Goal: Check status: Check status

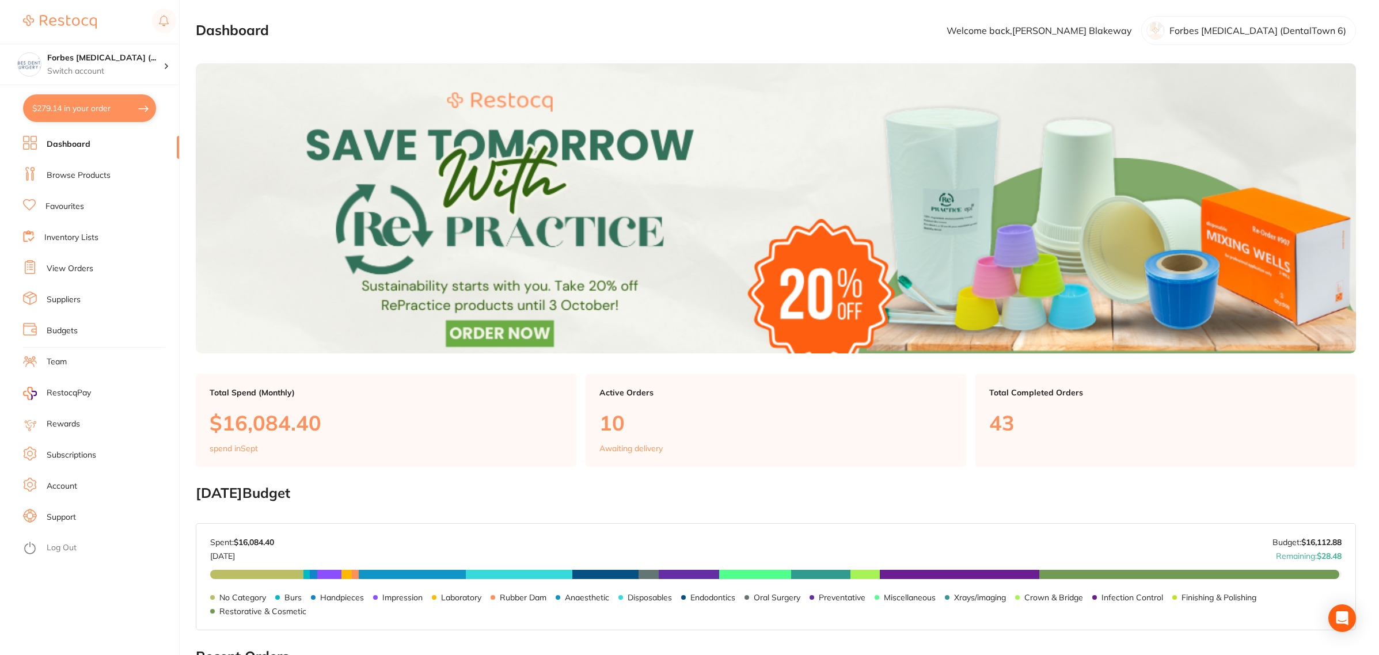
click at [70, 267] on link "View Orders" at bounding box center [70, 269] width 47 height 12
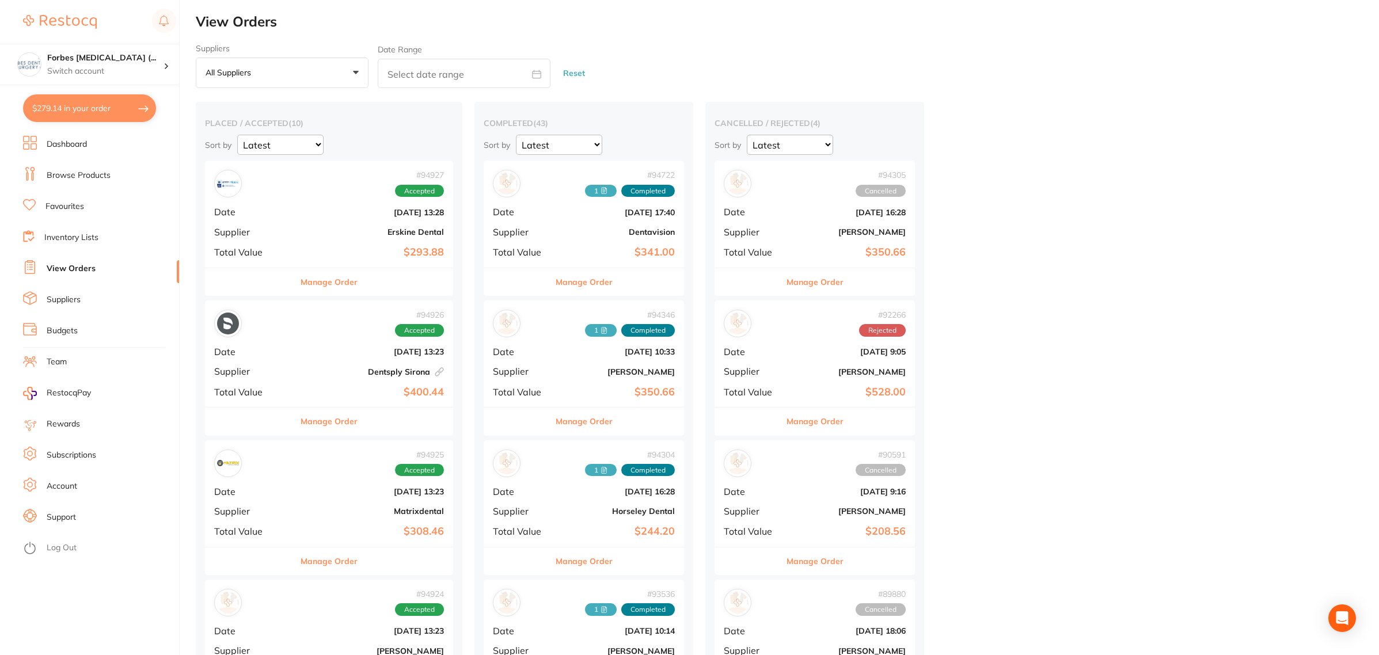
scroll to position [72, 0]
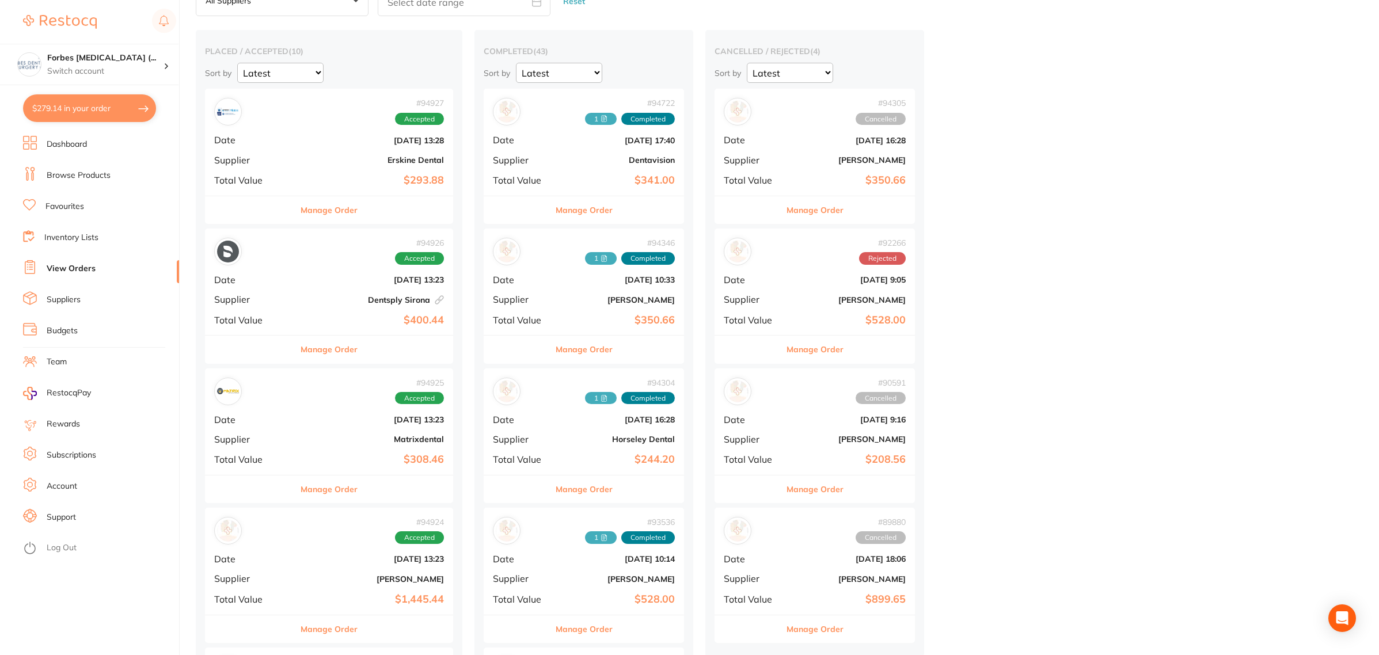
click at [325, 289] on div "# 94926 Accepted Date [DATE] 13:23 Supplier Dentsply Sirona This order has been…" at bounding box center [329, 282] width 248 height 107
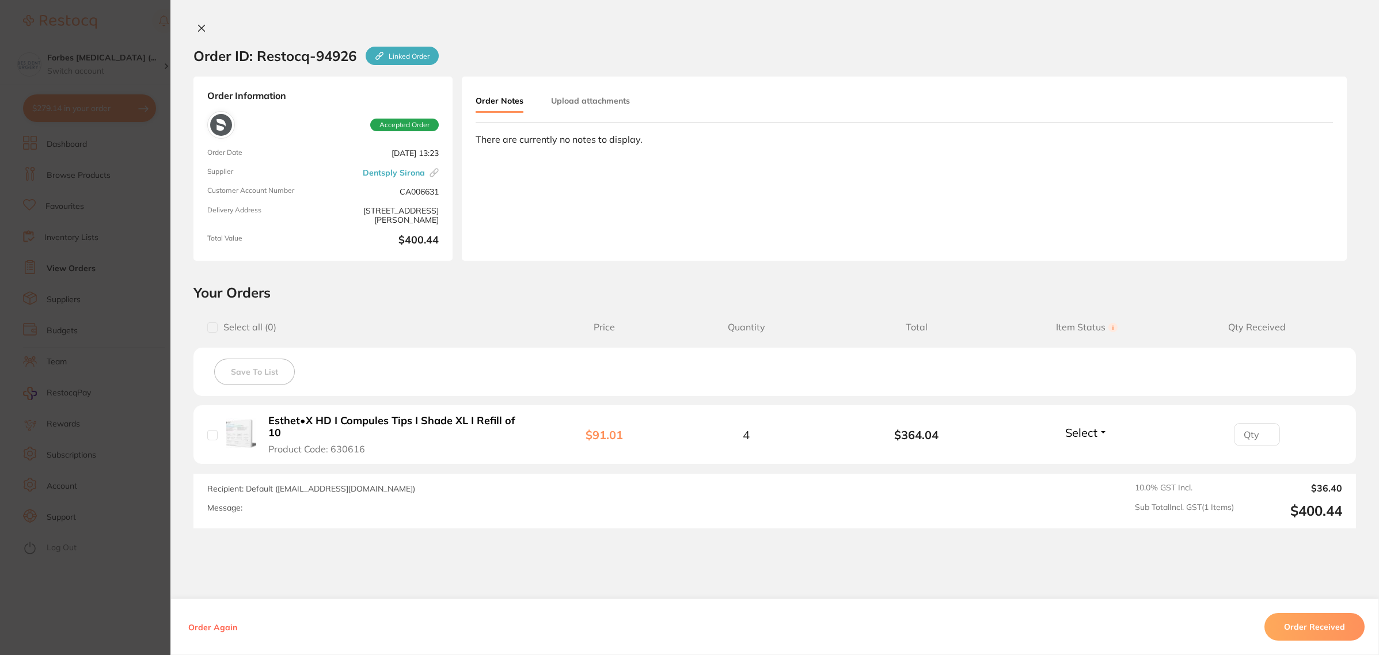
click at [1249, 436] on input "number" at bounding box center [1257, 434] width 46 height 23
click at [1264, 426] on input "1" at bounding box center [1257, 434] width 46 height 23
type input "2"
click at [1264, 426] on input "2" at bounding box center [1257, 434] width 46 height 23
click at [577, 91] on button "Upload attachments" at bounding box center [590, 100] width 79 height 21
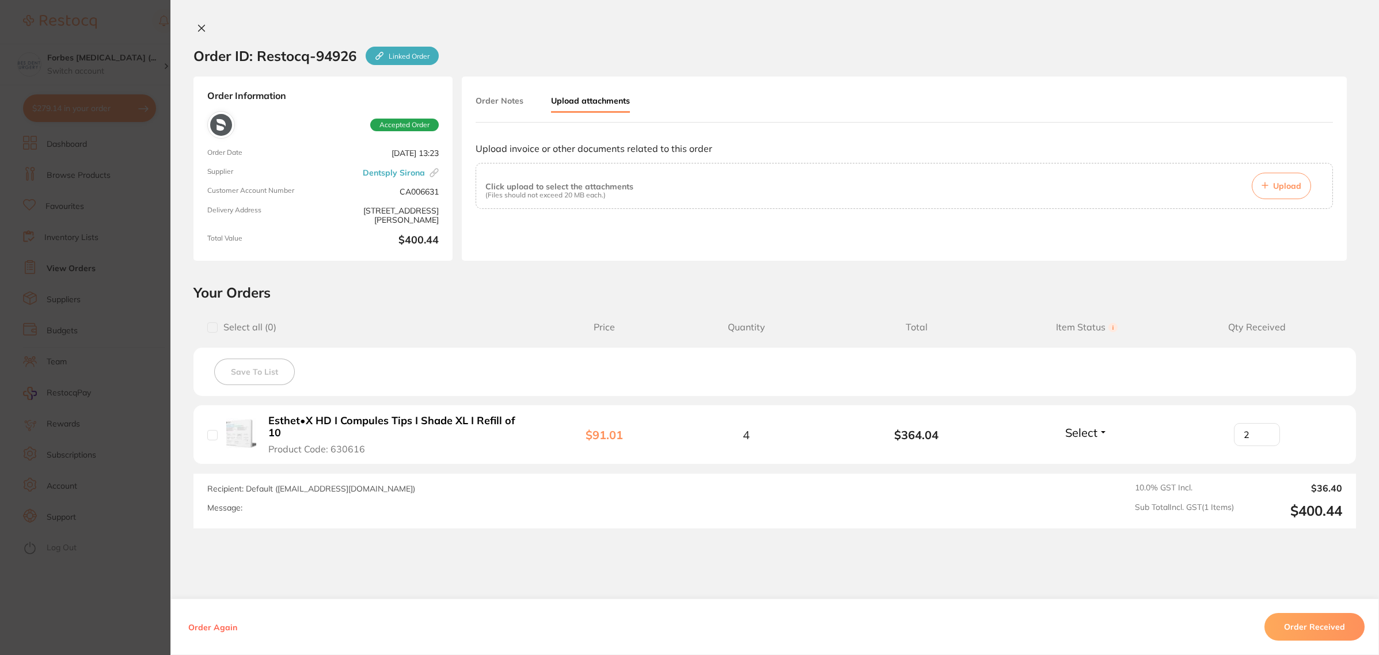
click at [1258, 191] on button "Upload" at bounding box center [1281, 186] width 59 height 26
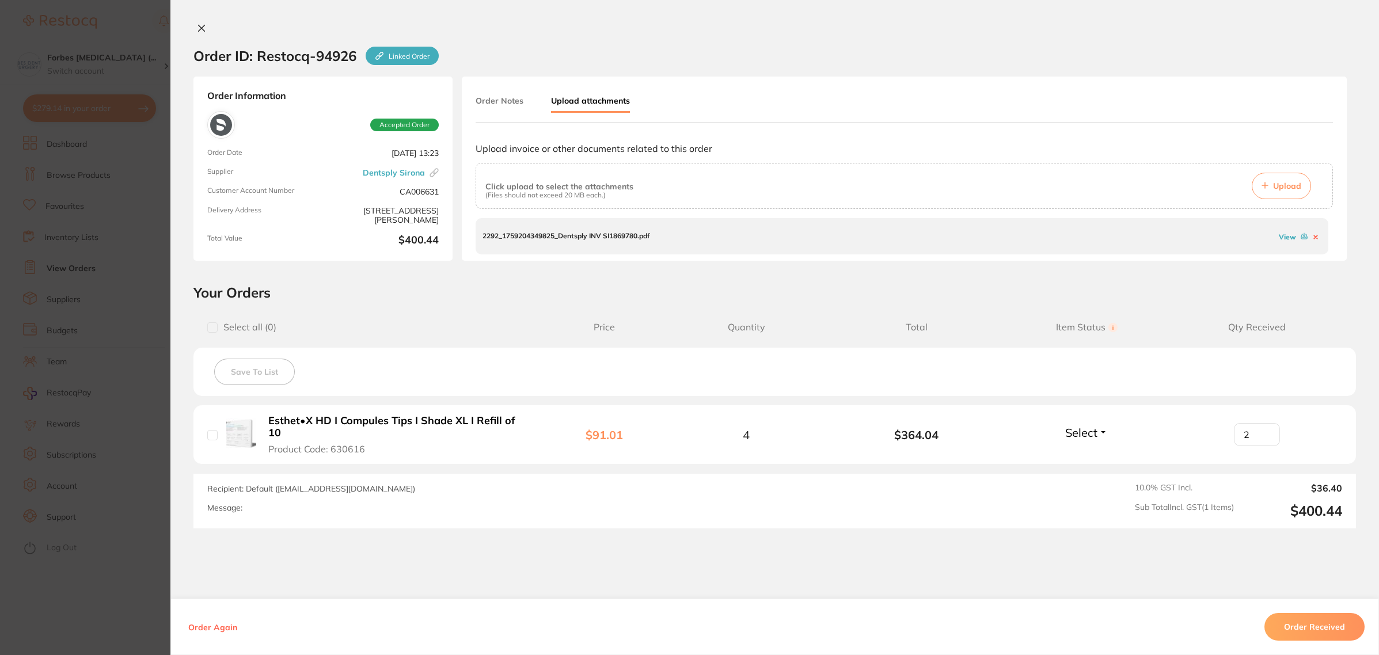
click at [200, 29] on icon at bounding box center [201, 28] width 9 height 9
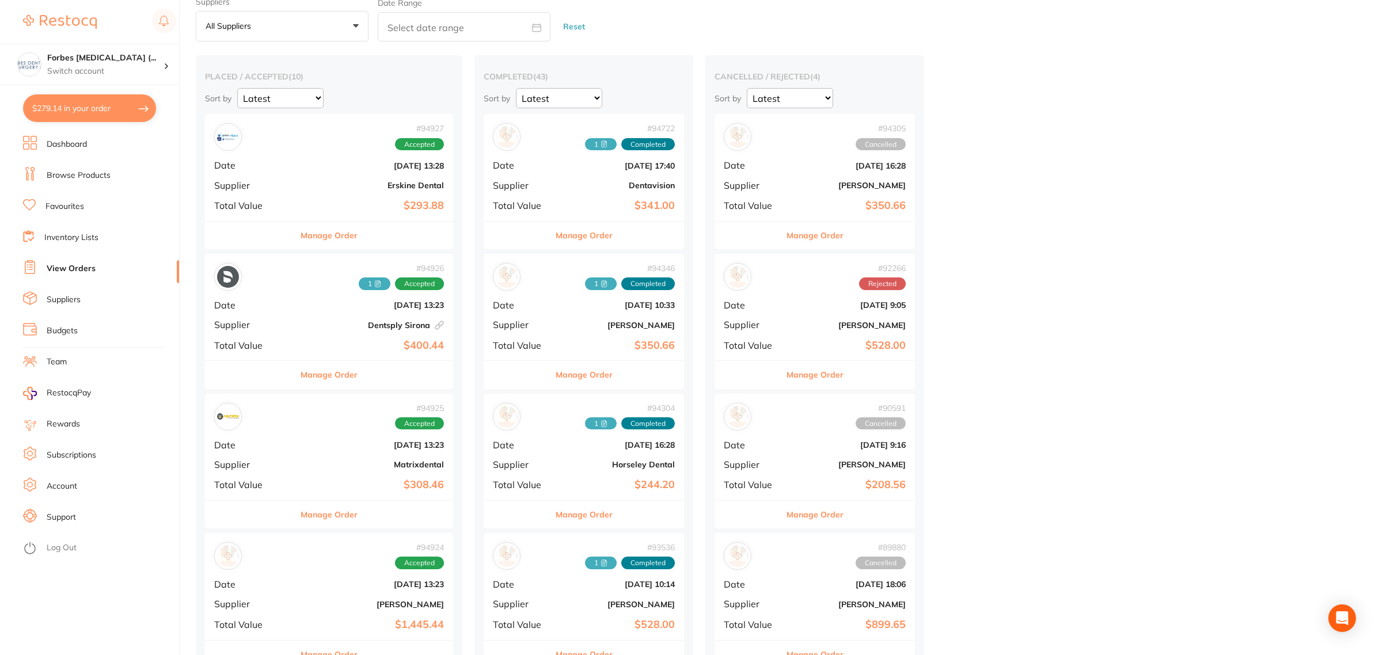
scroll to position [72, 0]
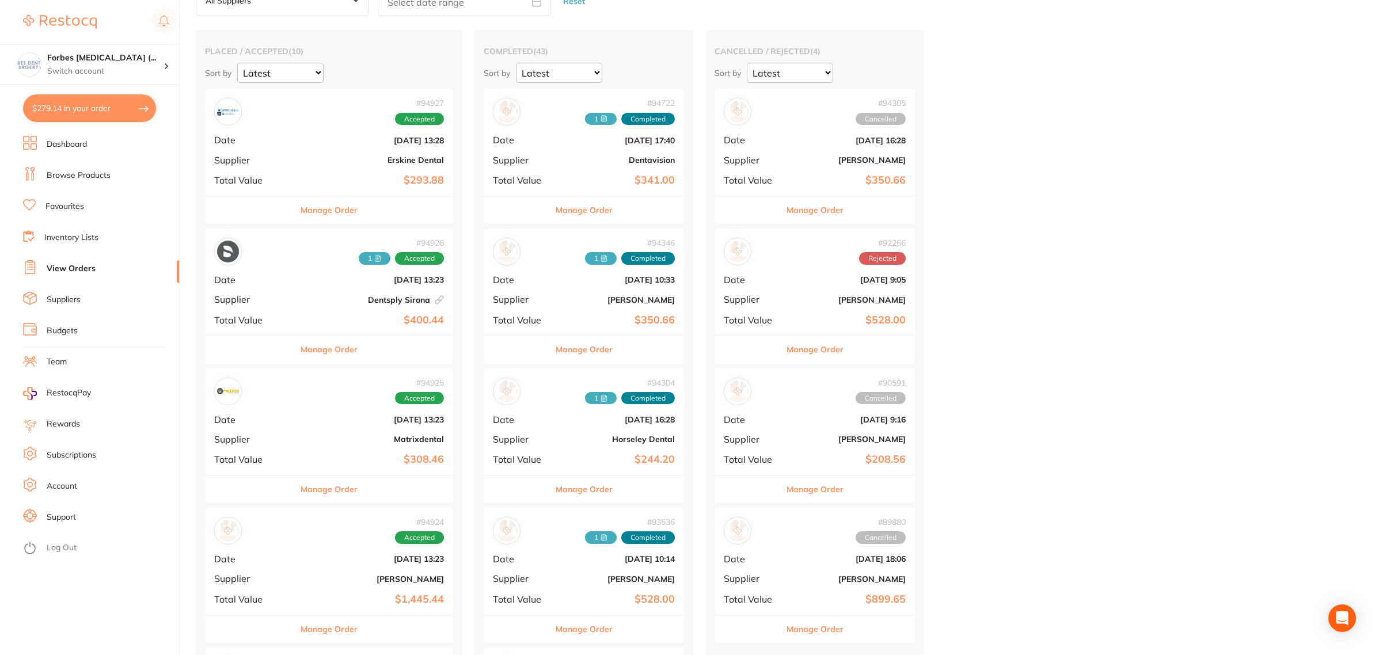
click at [298, 286] on div "# 94926 1 Accepted Date [DATE] 13:23 Supplier Dentsply Sirona This order has be…" at bounding box center [329, 282] width 248 height 107
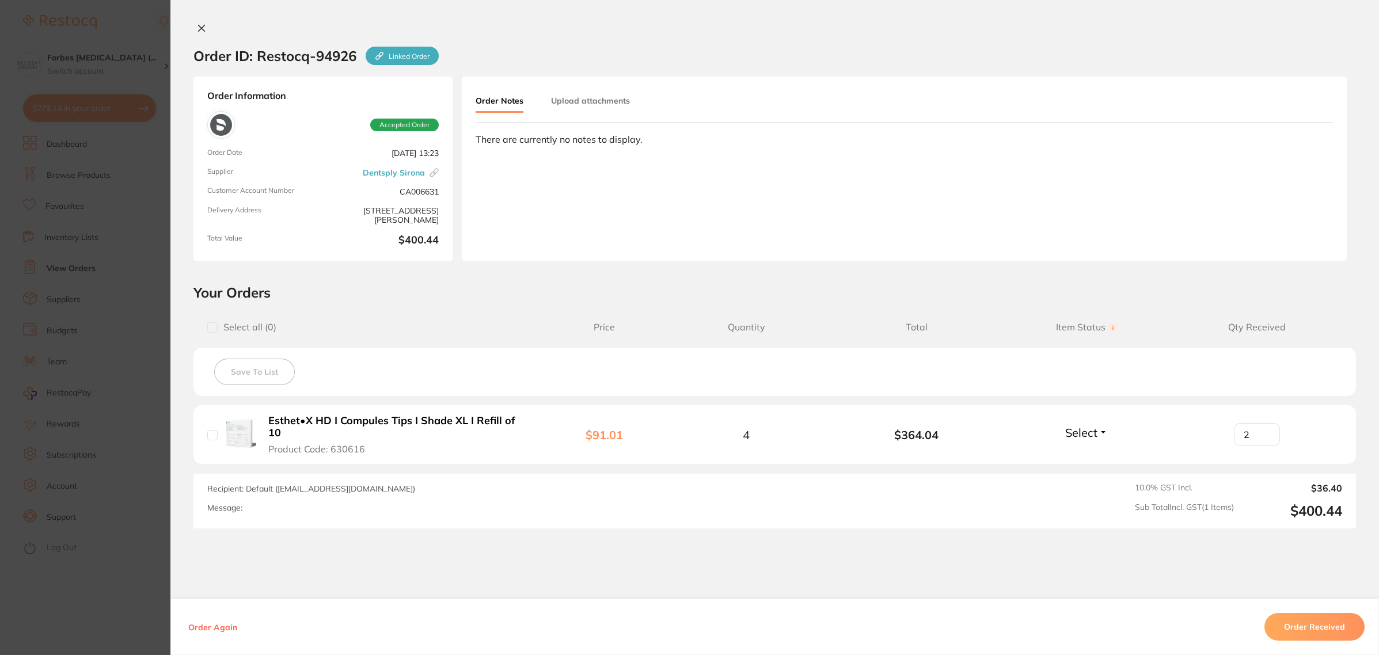
click at [1097, 441] on li "Esthet•X HD I Compules Tips I Shade XL I Refill of 10 Product Code: 630616 $91.…" at bounding box center [775, 434] width 1163 height 59
click at [1079, 430] on span "Select" at bounding box center [1081, 433] width 32 height 14
click at [1078, 471] on span "Back Order" at bounding box center [1087, 475] width 35 height 9
click at [157, 325] on section "Order ID: Restocq- 94926 Linked Order Order Information 1 Back Order Accepted O…" at bounding box center [689, 327] width 1379 height 655
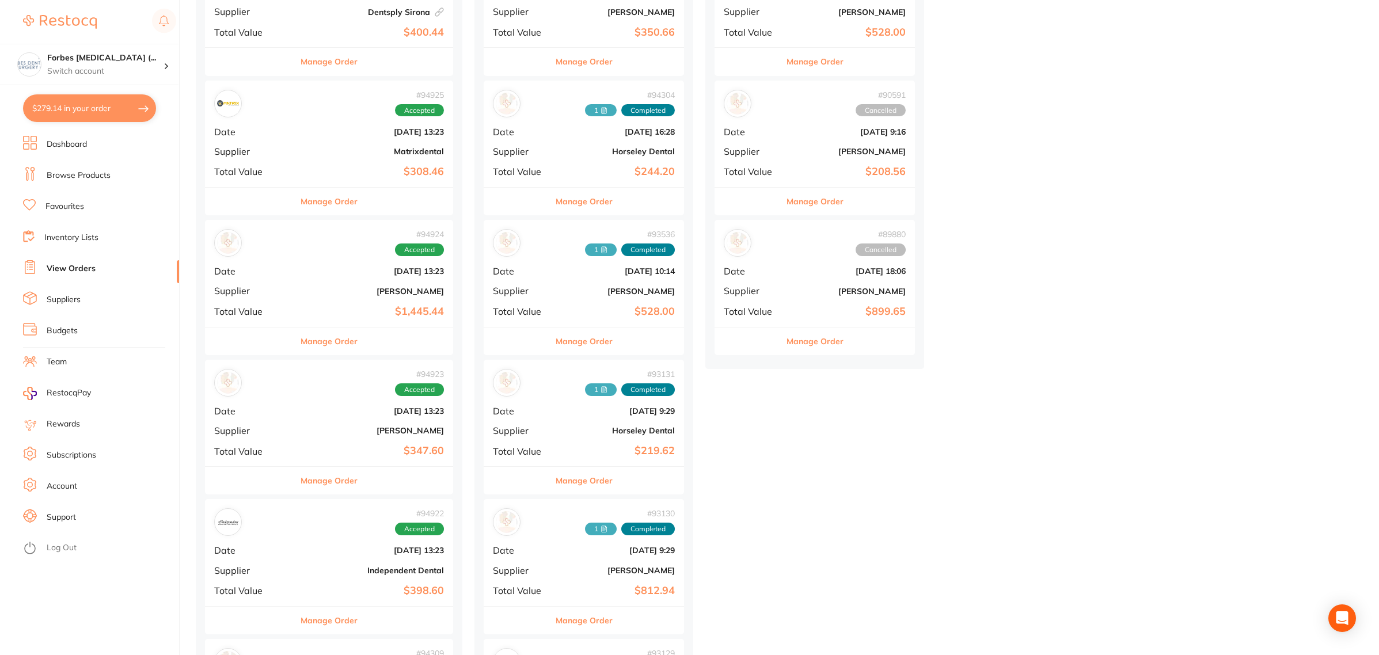
scroll to position [648, 0]
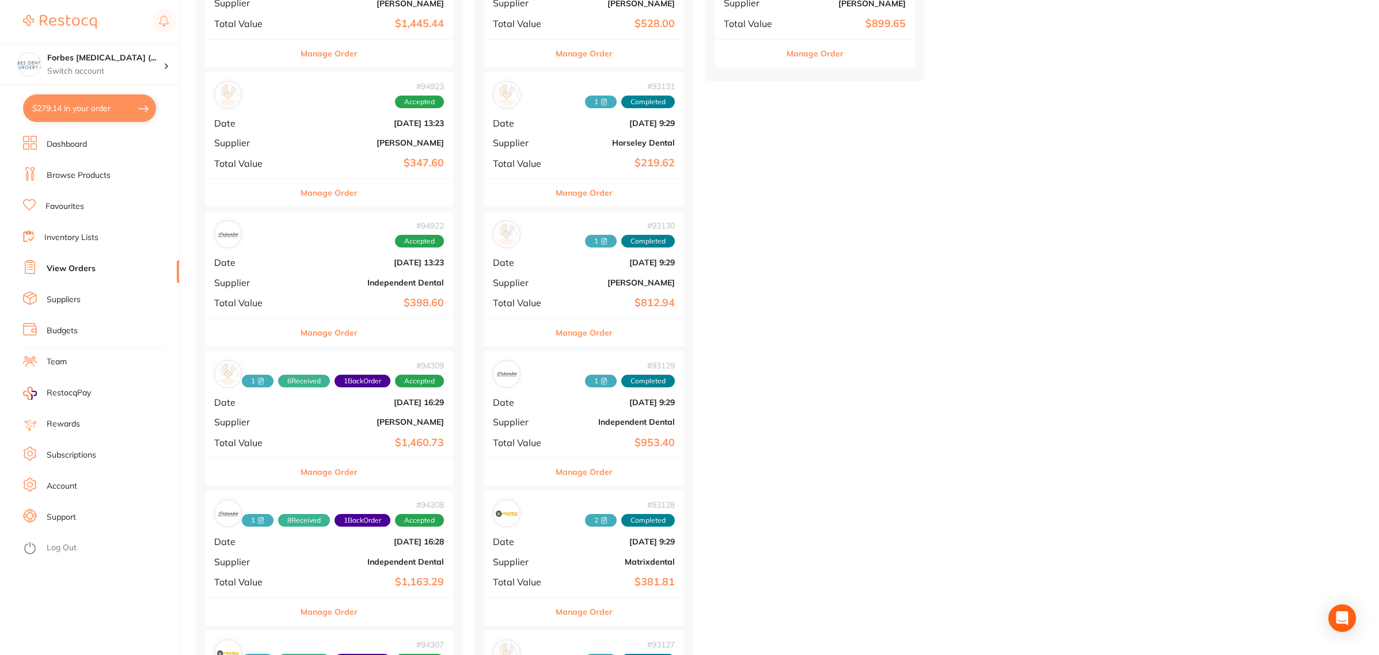
click at [312, 430] on div "# 94309 1 6 Received 1 Back Order Accepted Date [DATE] 16:29 Supplier [PERSON_N…" at bounding box center [329, 404] width 248 height 107
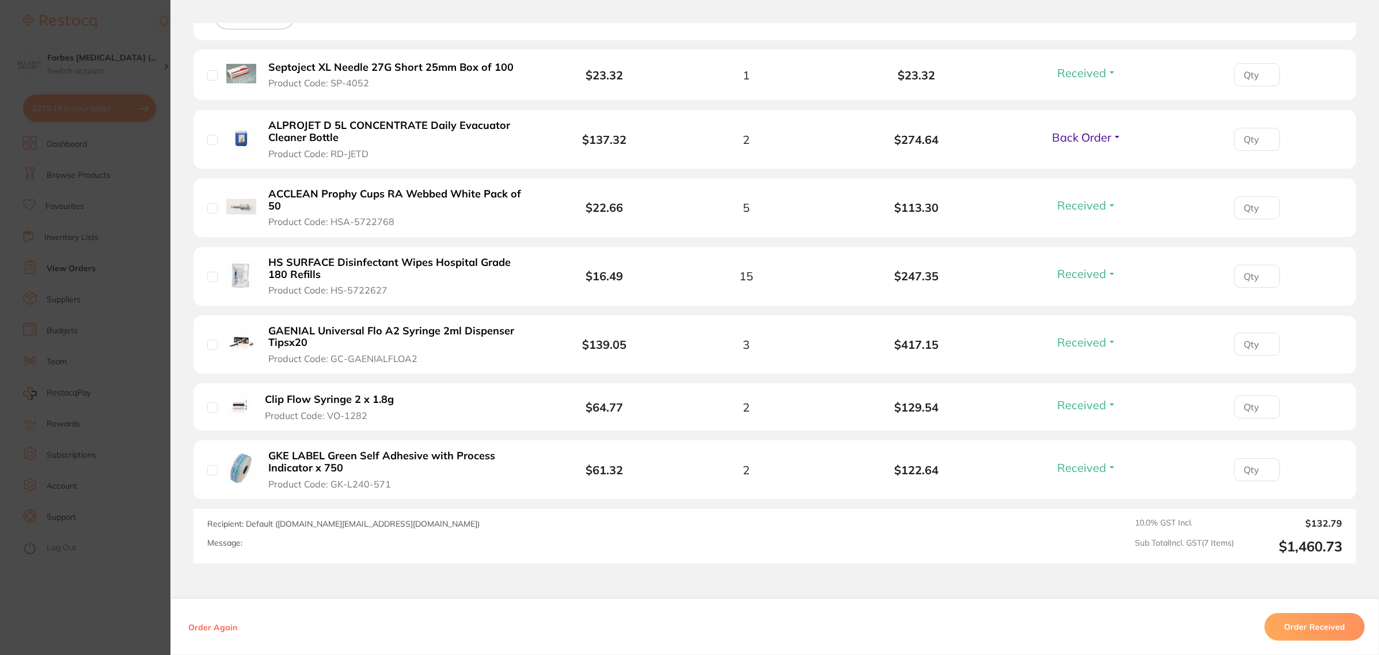
scroll to position [360, 0]
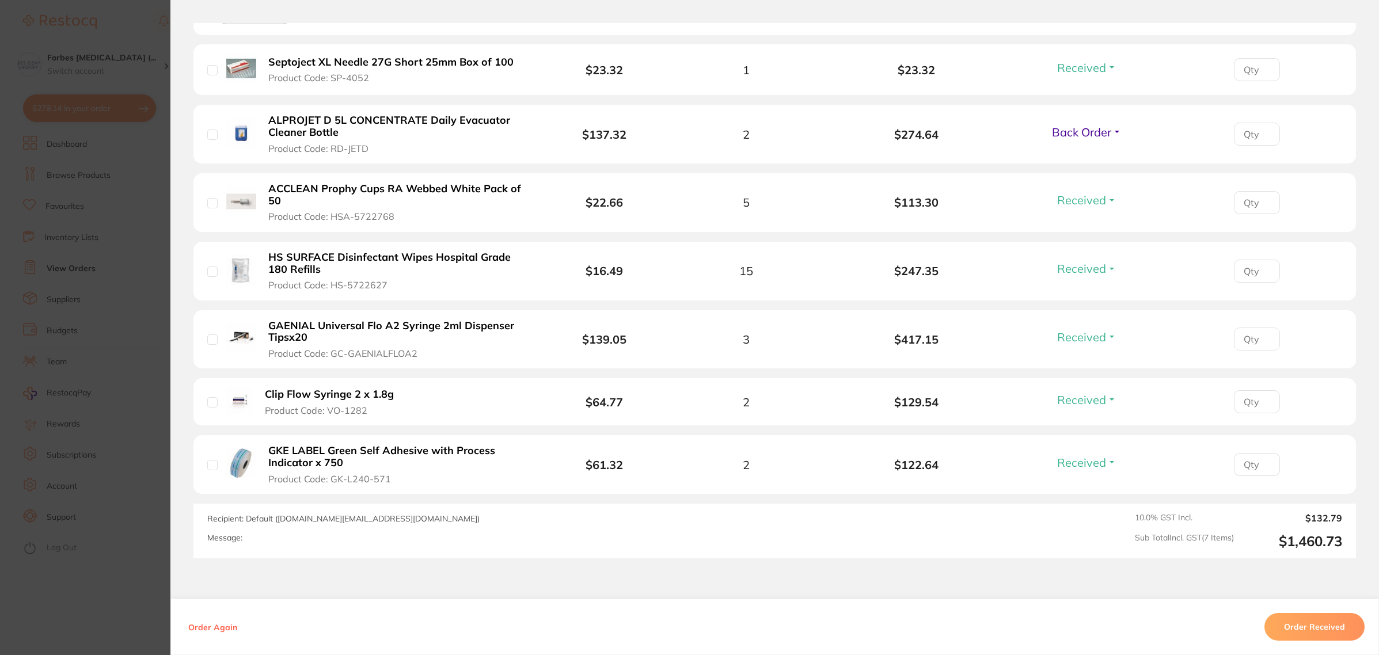
click at [1084, 141] on div "Back Order Received Back Order" at bounding box center [1087, 134] width 77 height 19
click at [1084, 131] on span "Back Order" at bounding box center [1081, 132] width 59 height 14
click at [1080, 179] on span "Back Order" at bounding box center [1087, 174] width 35 height 9
click at [1080, 138] on span "Back Order" at bounding box center [1081, 132] width 59 height 14
click at [1080, 156] on span "Received" at bounding box center [1086, 157] width 29 height 9
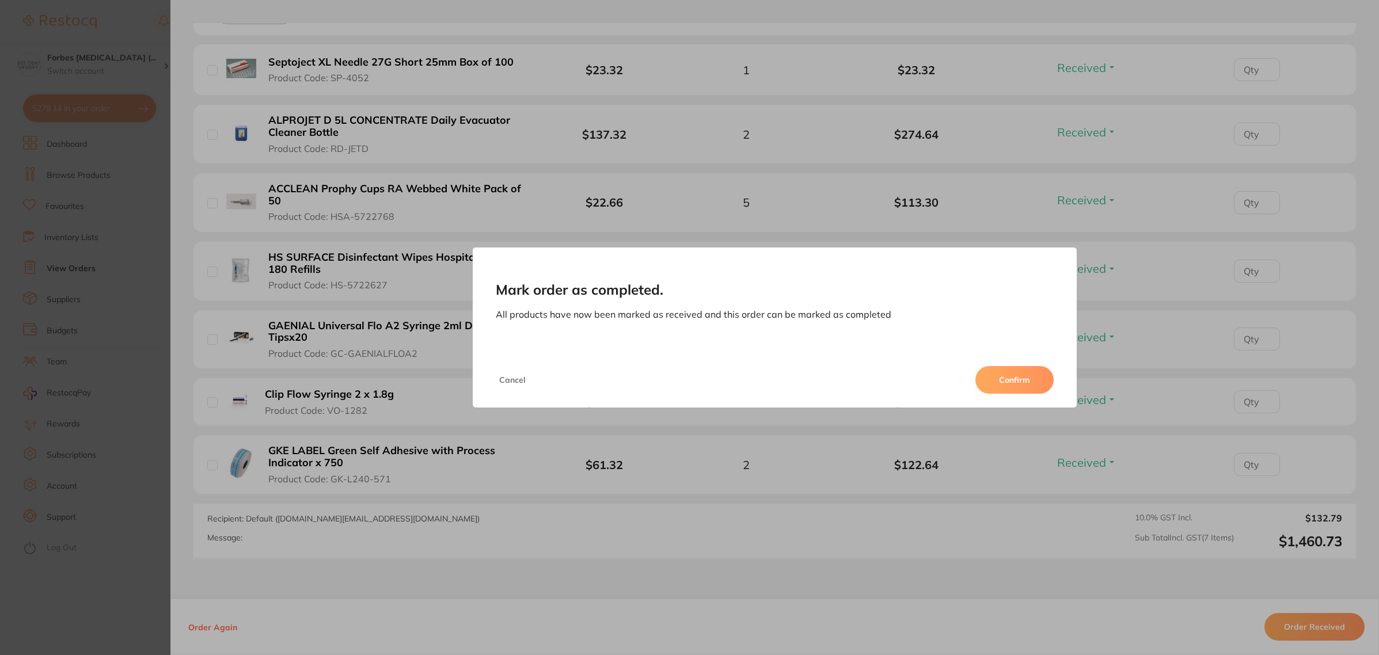
click at [1006, 388] on button "Confirm" at bounding box center [1015, 380] width 78 height 28
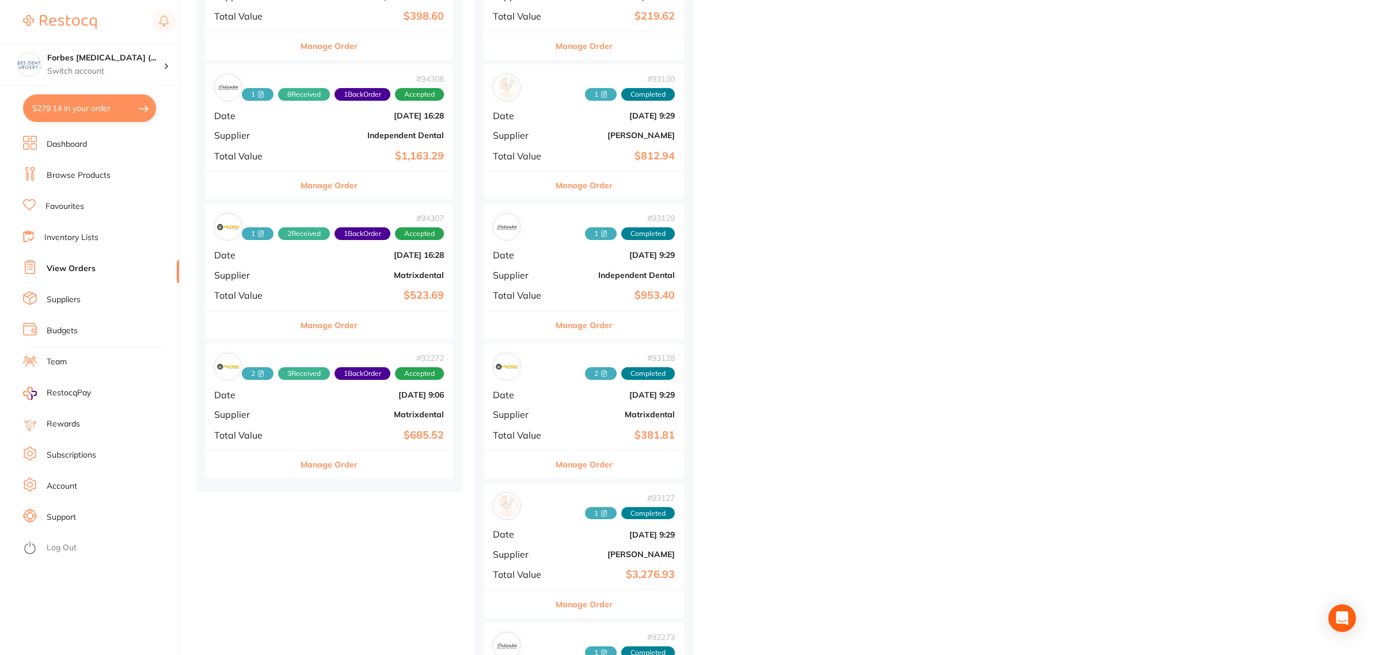
scroll to position [936, 0]
click at [310, 418] on b "Matrixdental" at bounding box center [370, 413] width 147 height 9
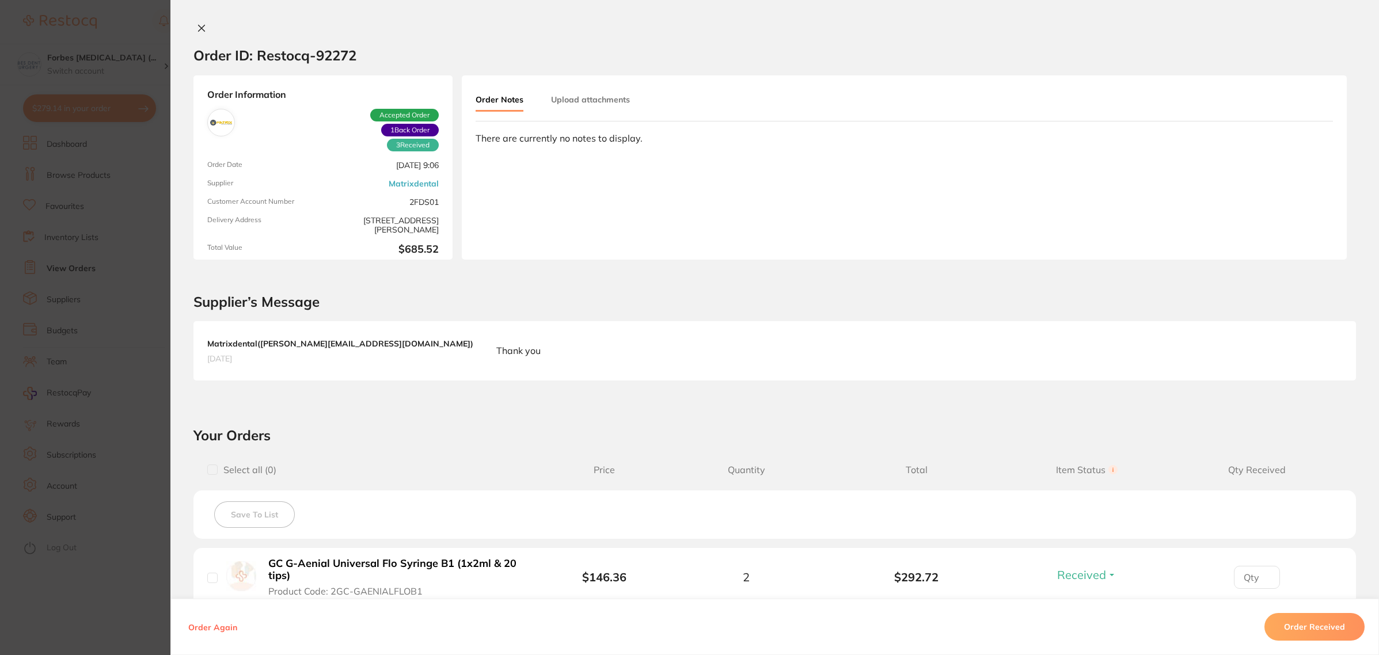
scroll to position [360, 0]
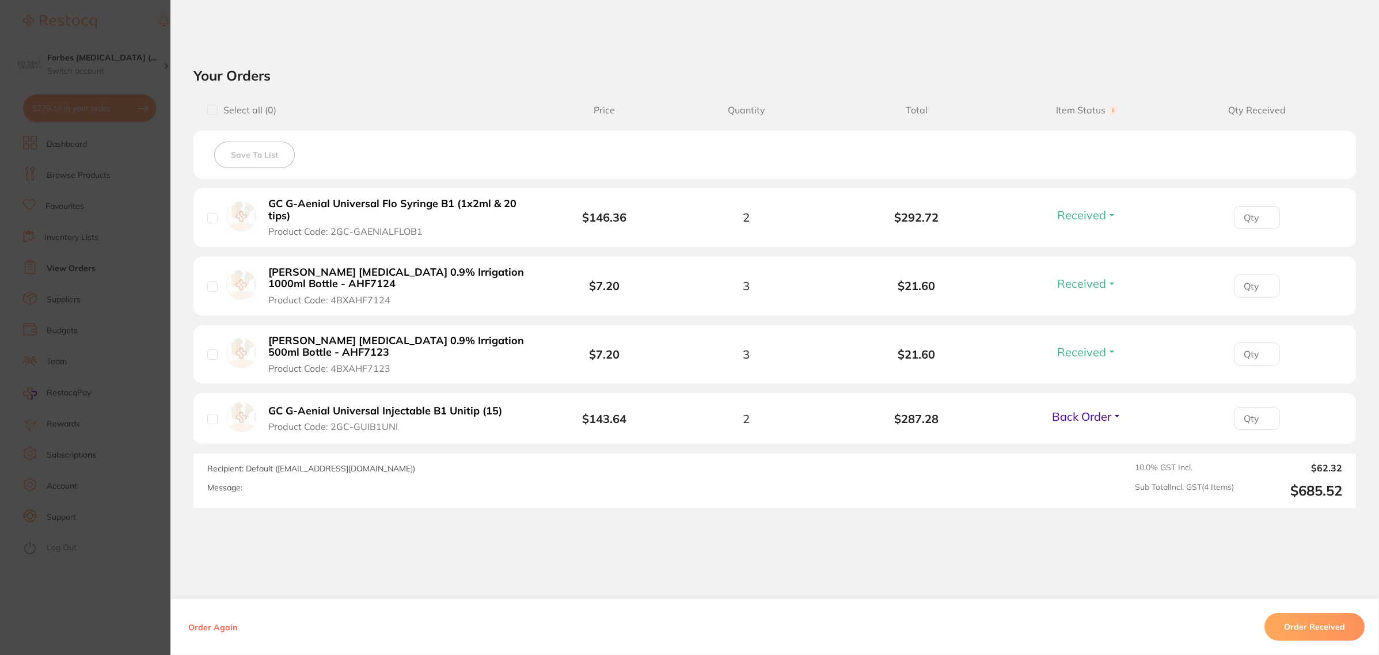
click at [102, 344] on section "Order ID: Restocq- 92272 Order Information 3 Received 1 Back Order Accepted Ord…" at bounding box center [689, 327] width 1379 height 655
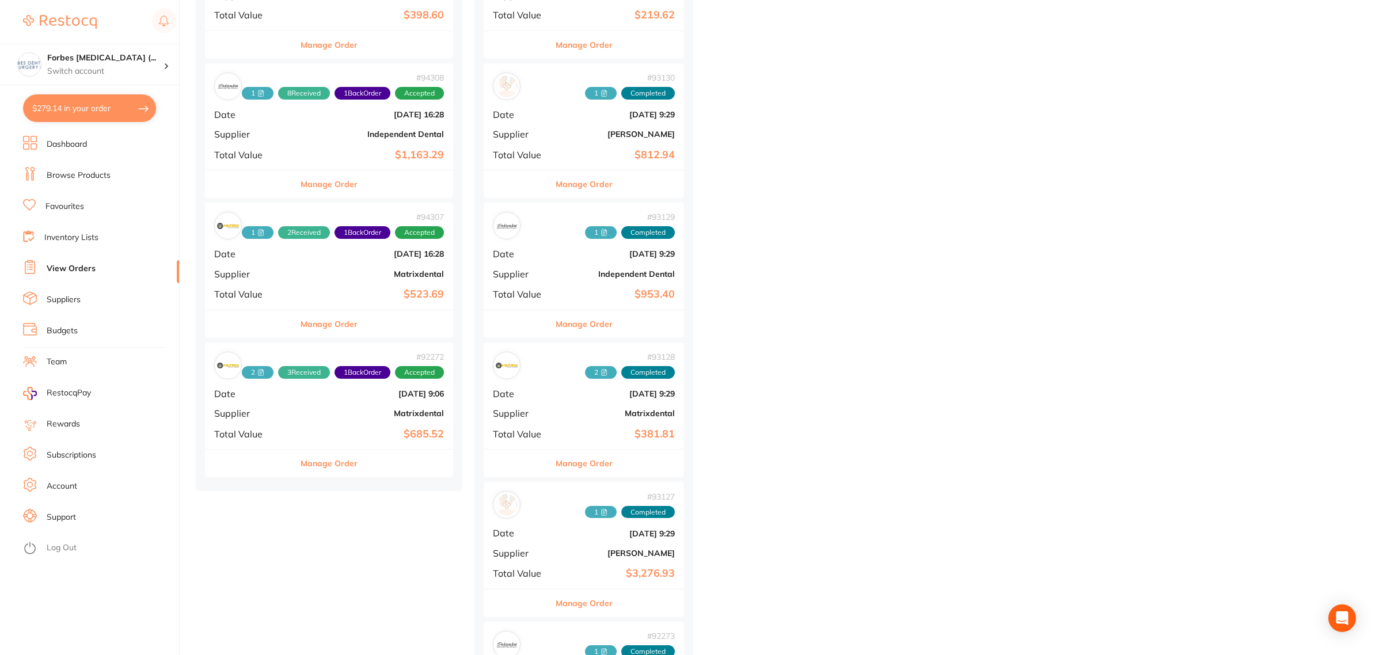
click at [320, 295] on b "$523.69" at bounding box center [370, 295] width 147 height 12
